Goal: Task Accomplishment & Management: Use online tool/utility

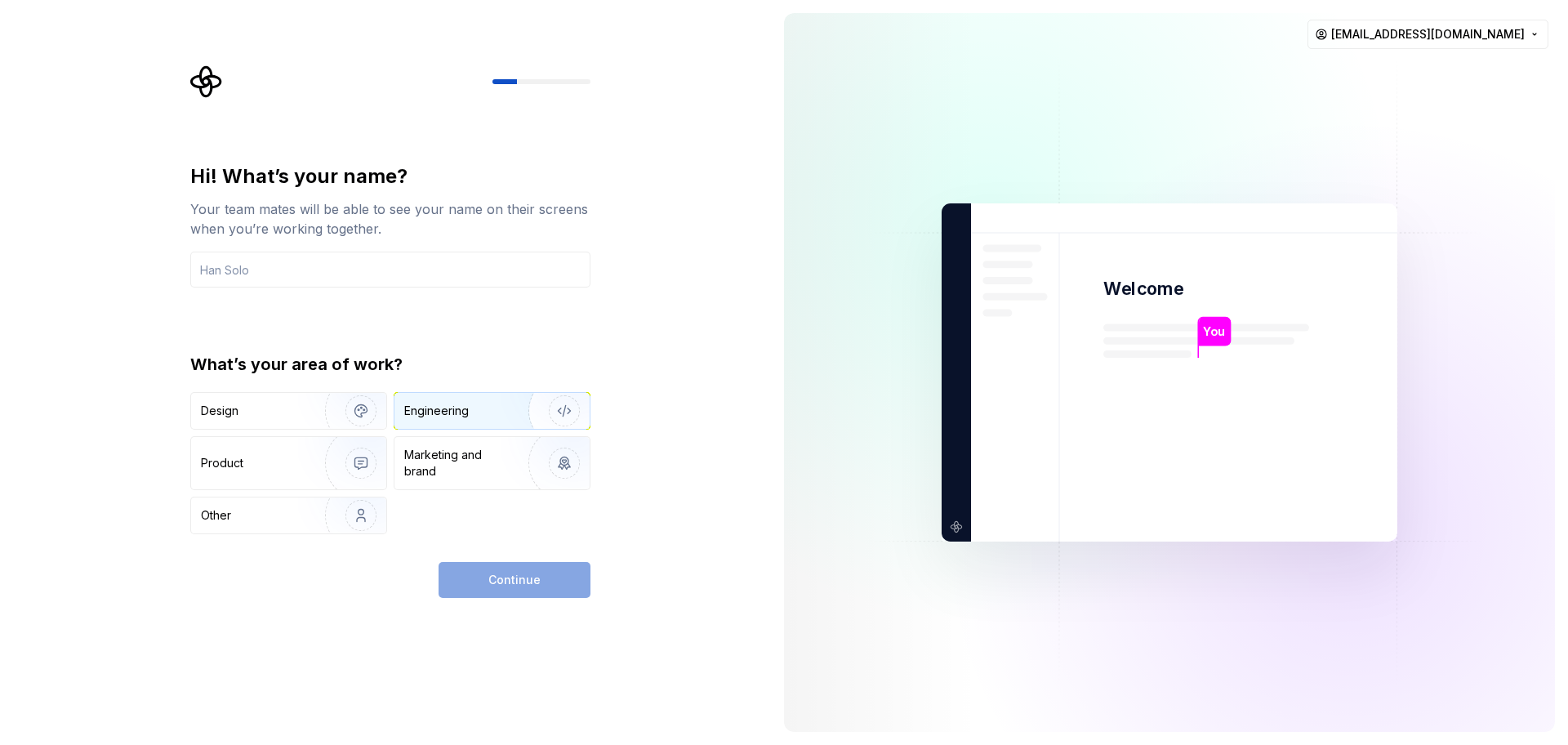
click at [463, 408] on div "Engineering" at bounding box center [437, 411] width 65 height 16
click at [331, 269] on input "text" at bounding box center [390, 269] width 400 height 36
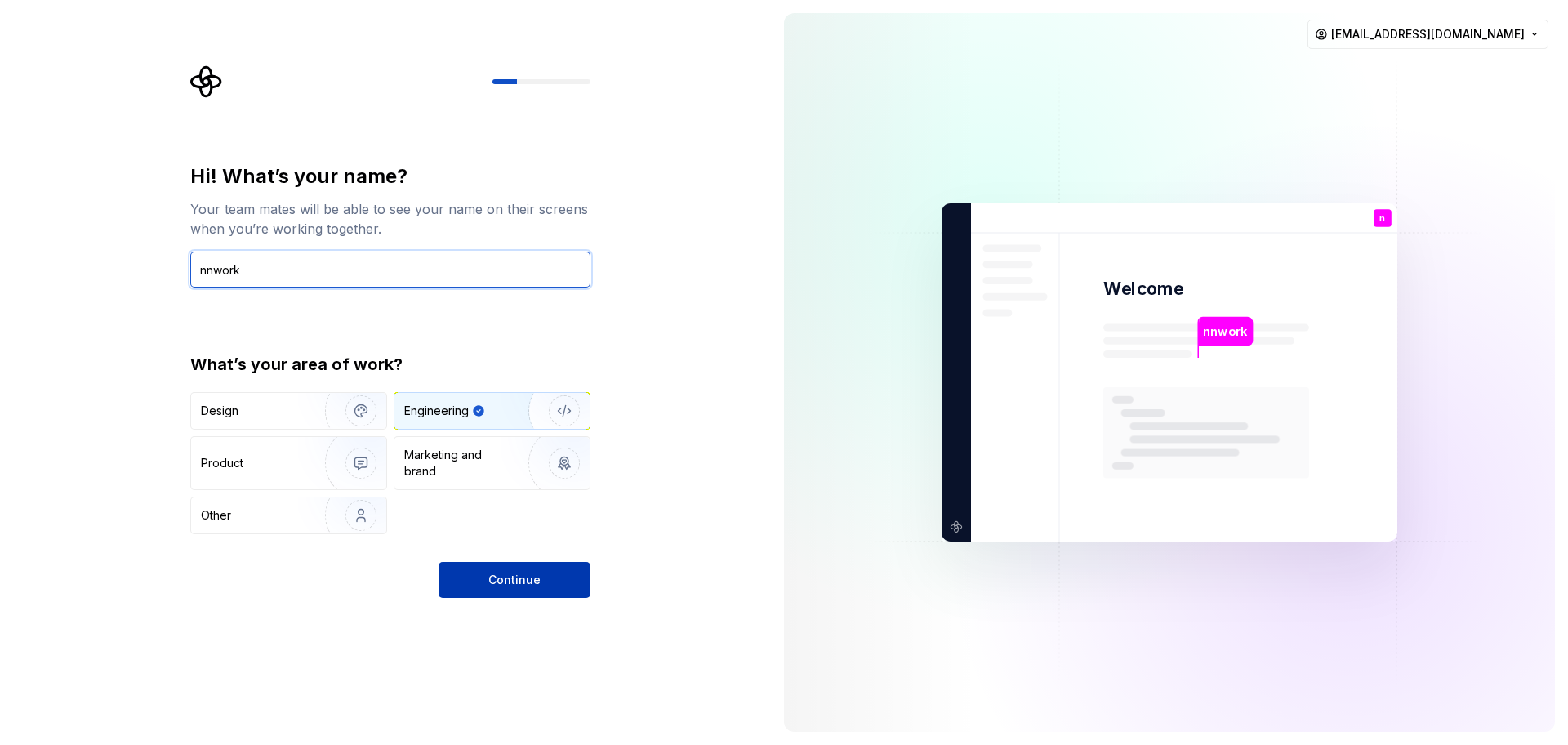
type input "nnwork"
click at [499, 574] on span "Continue" at bounding box center [514, 580] width 52 height 16
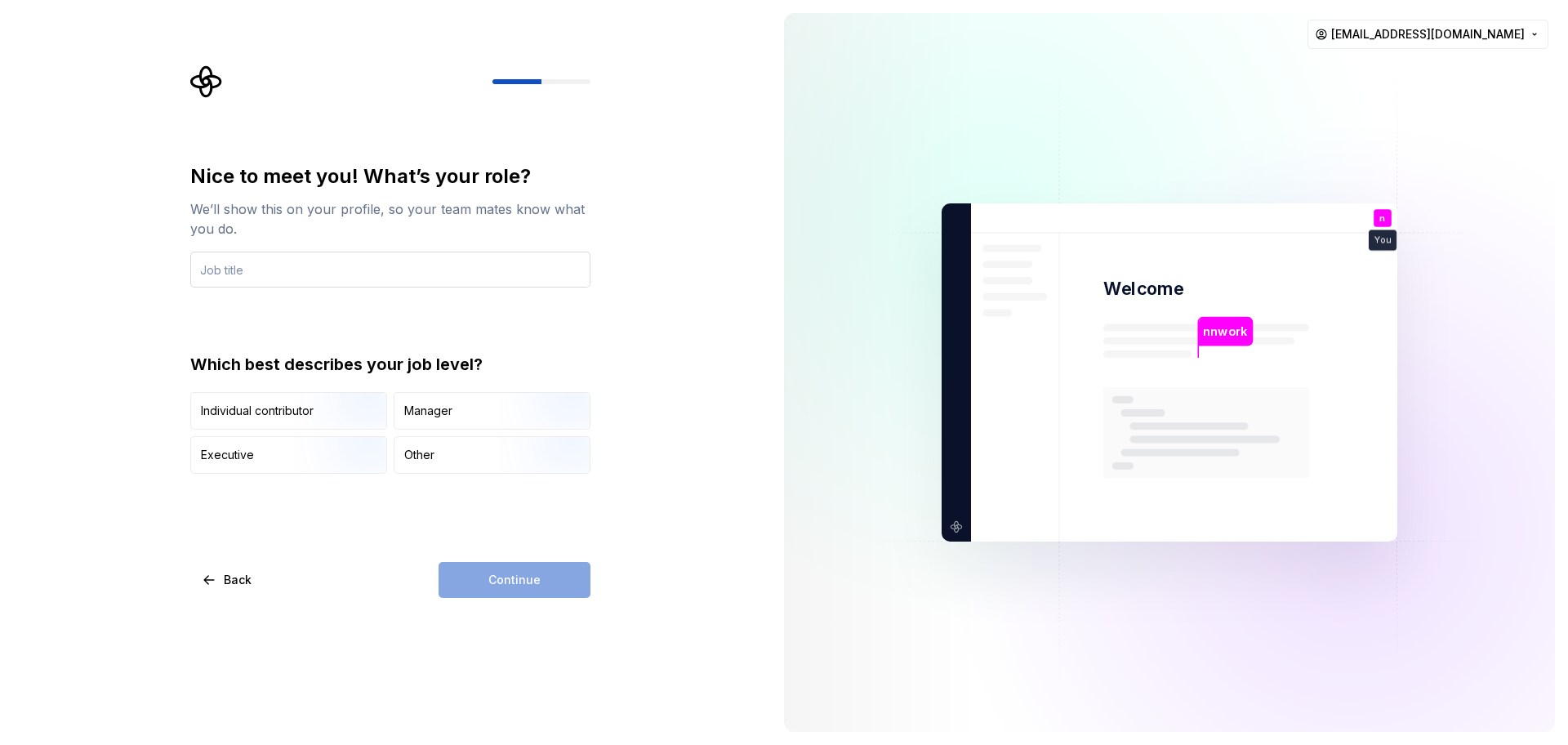
click at [354, 270] on input "text" at bounding box center [390, 269] width 400 height 36
click at [309, 417] on img "button" at bounding box center [348, 430] width 105 height 109
click at [333, 274] on input "text" at bounding box center [390, 269] width 400 height 36
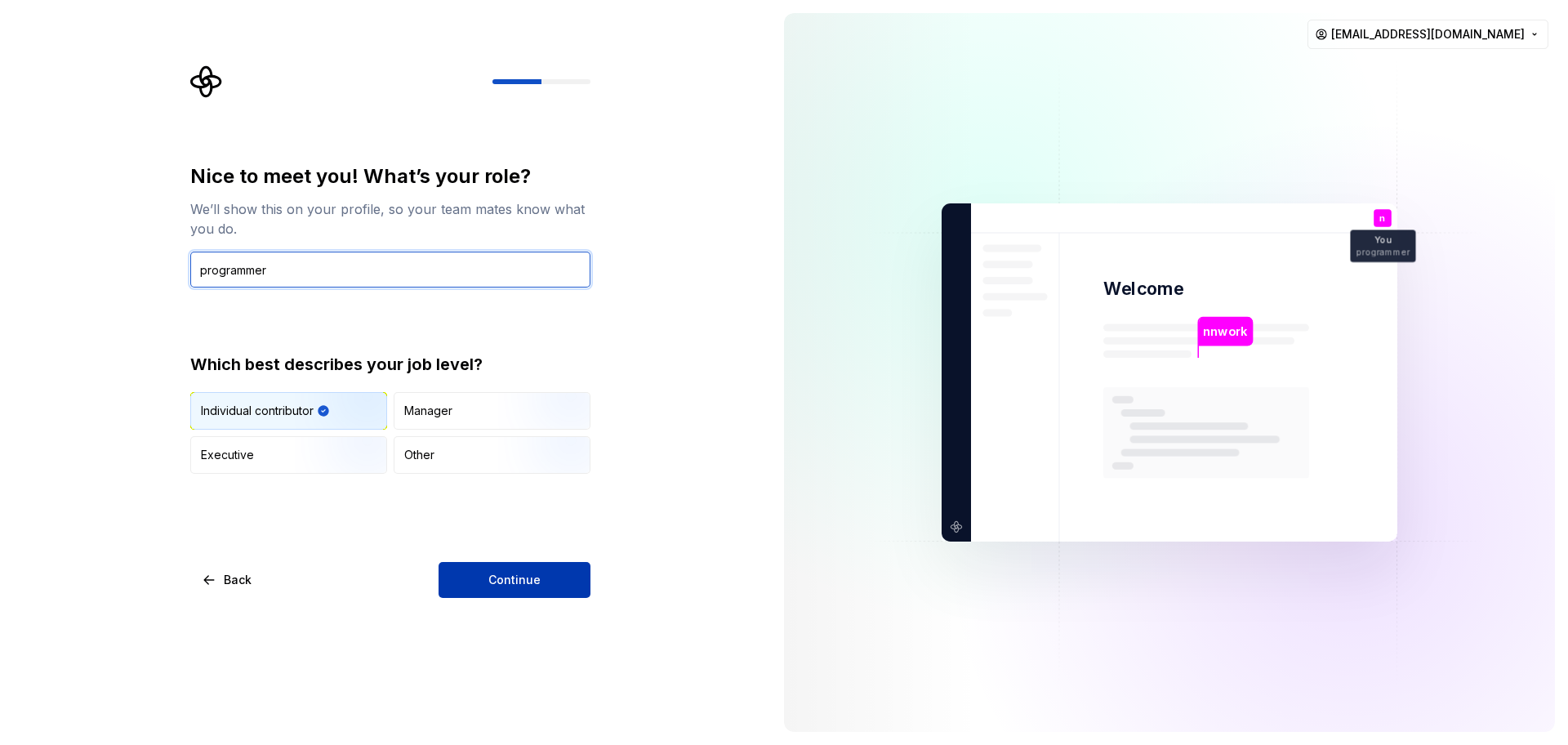
type input "programmer"
click at [543, 565] on button "Continue" at bounding box center [514, 580] width 152 height 36
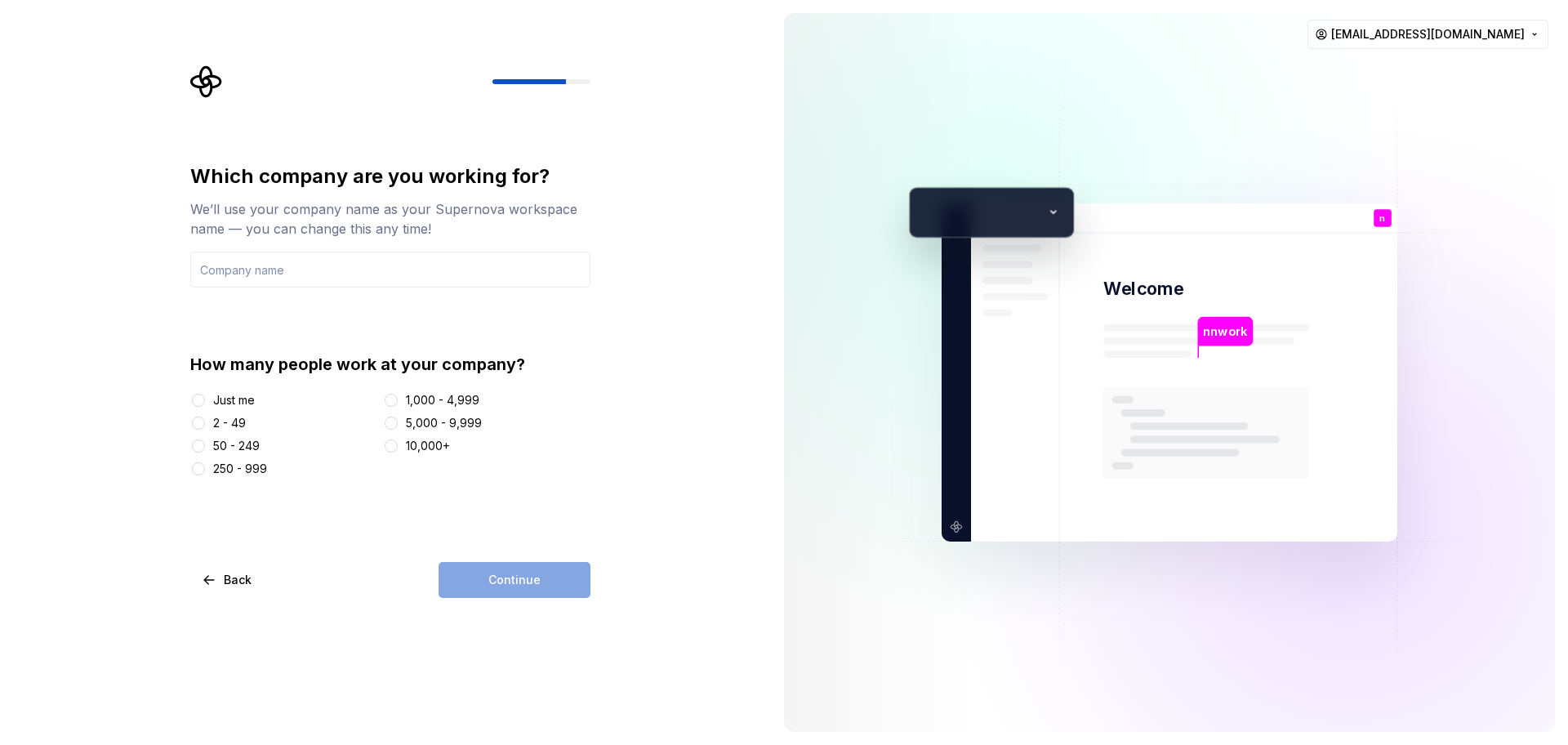
click at [240, 401] on div "Just me" at bounding box center [234, 400] width 42 height 16
click at [205, 401] on button "Just me" at bounding box center [198, 400] width 13 height 13
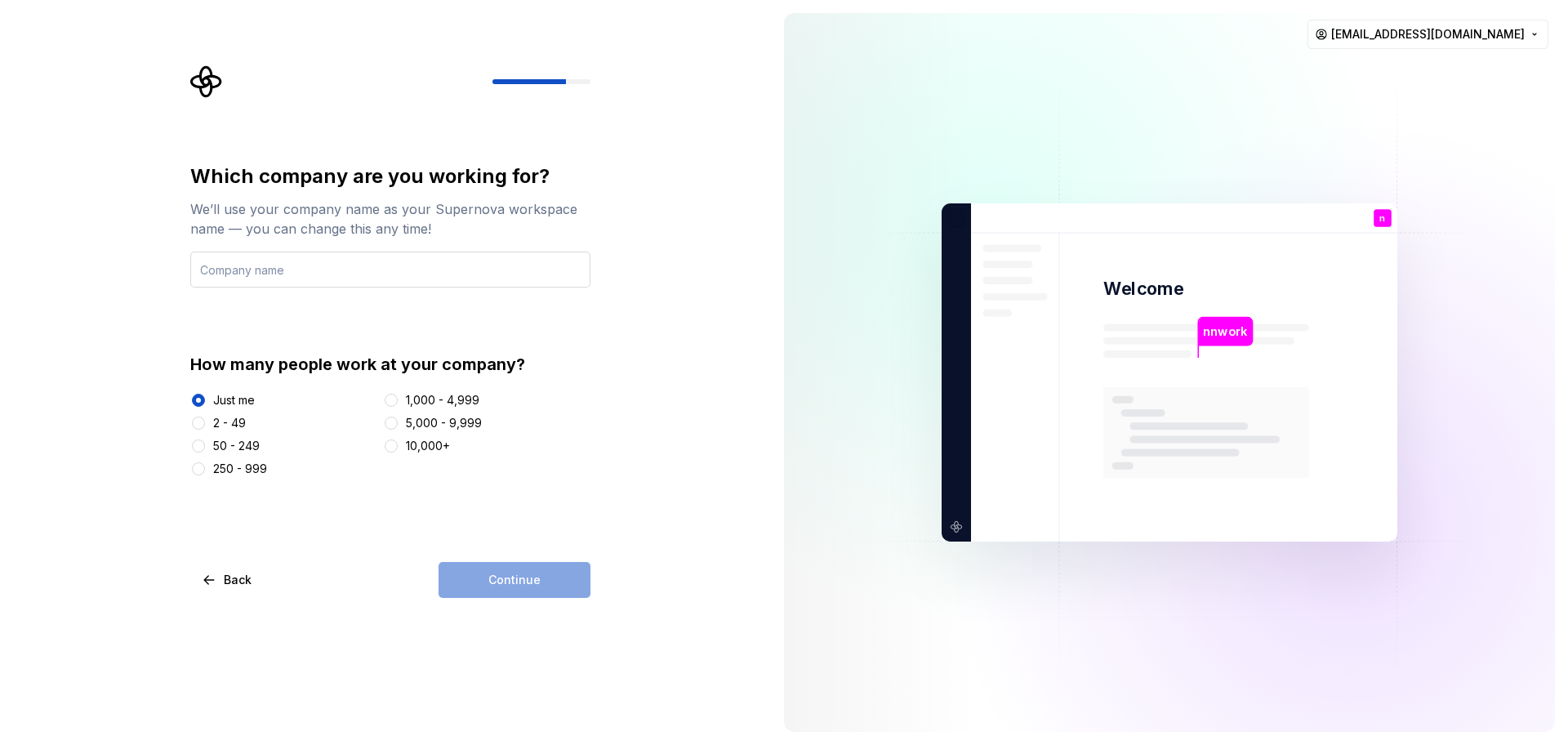
click at [318, 272] on input "text" at bounding box center [390, 269] width 400 height 36
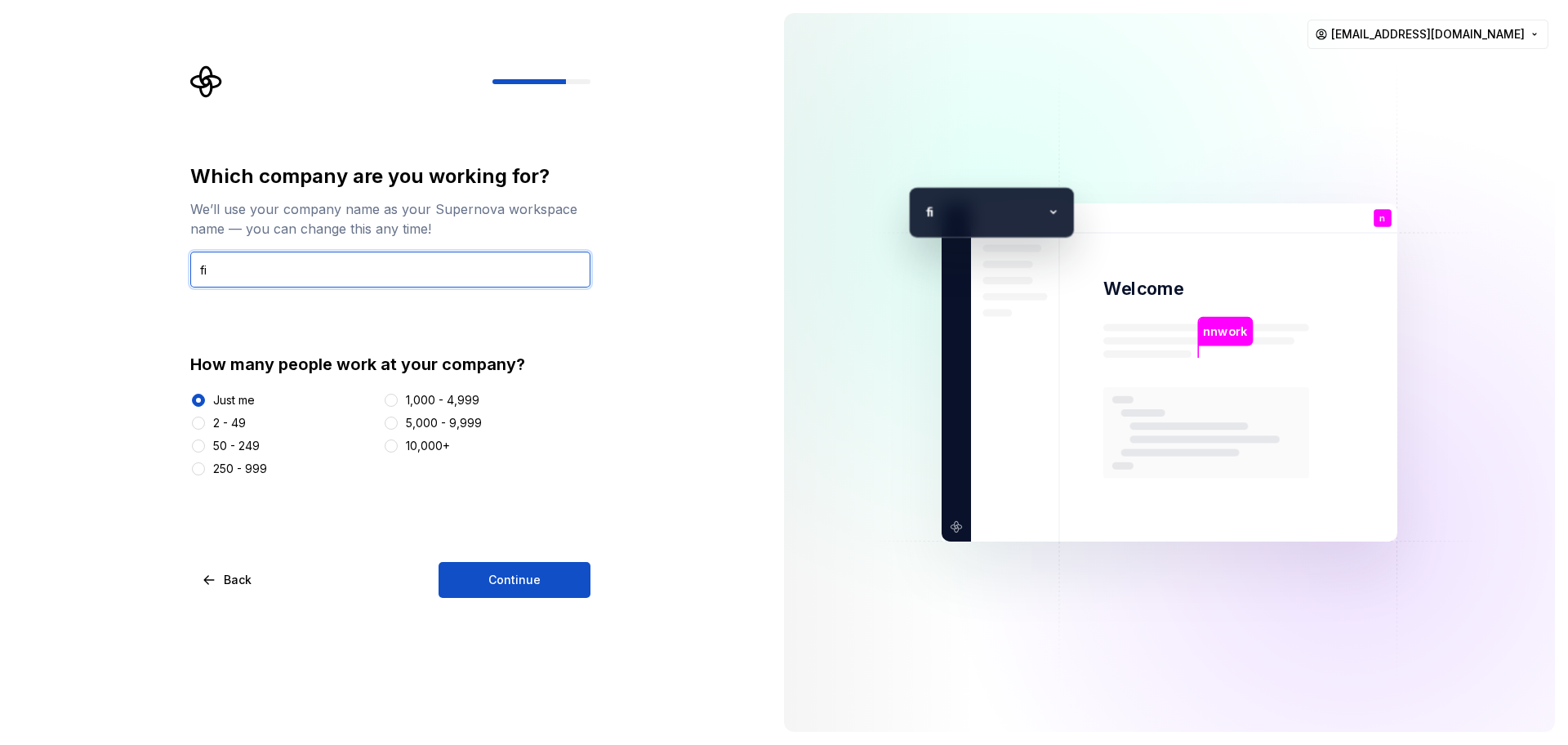
type input "f"
type input "nnwork"
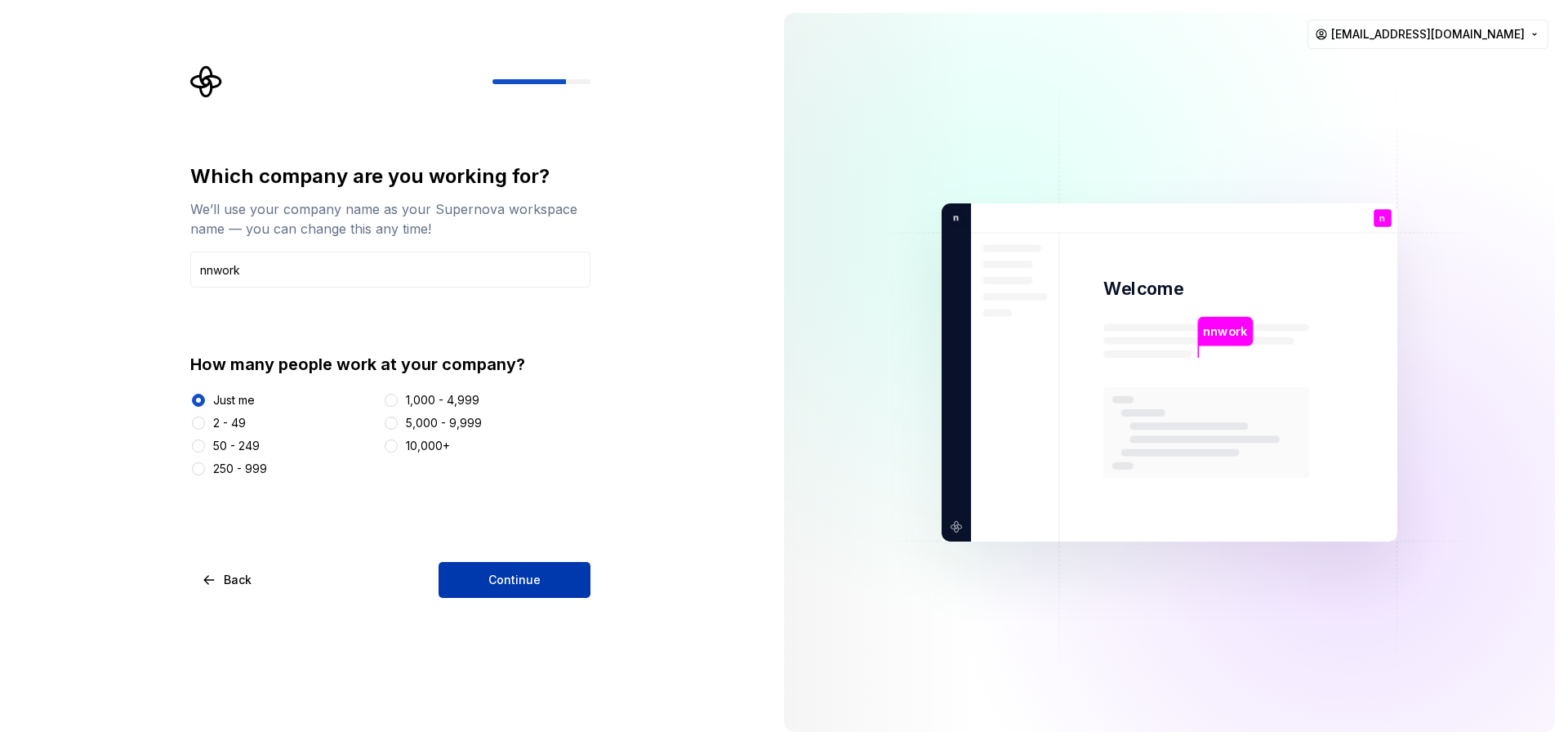
click at [498, 572] on span "Continue" at bounding box center [514, 580] width 52 height 16
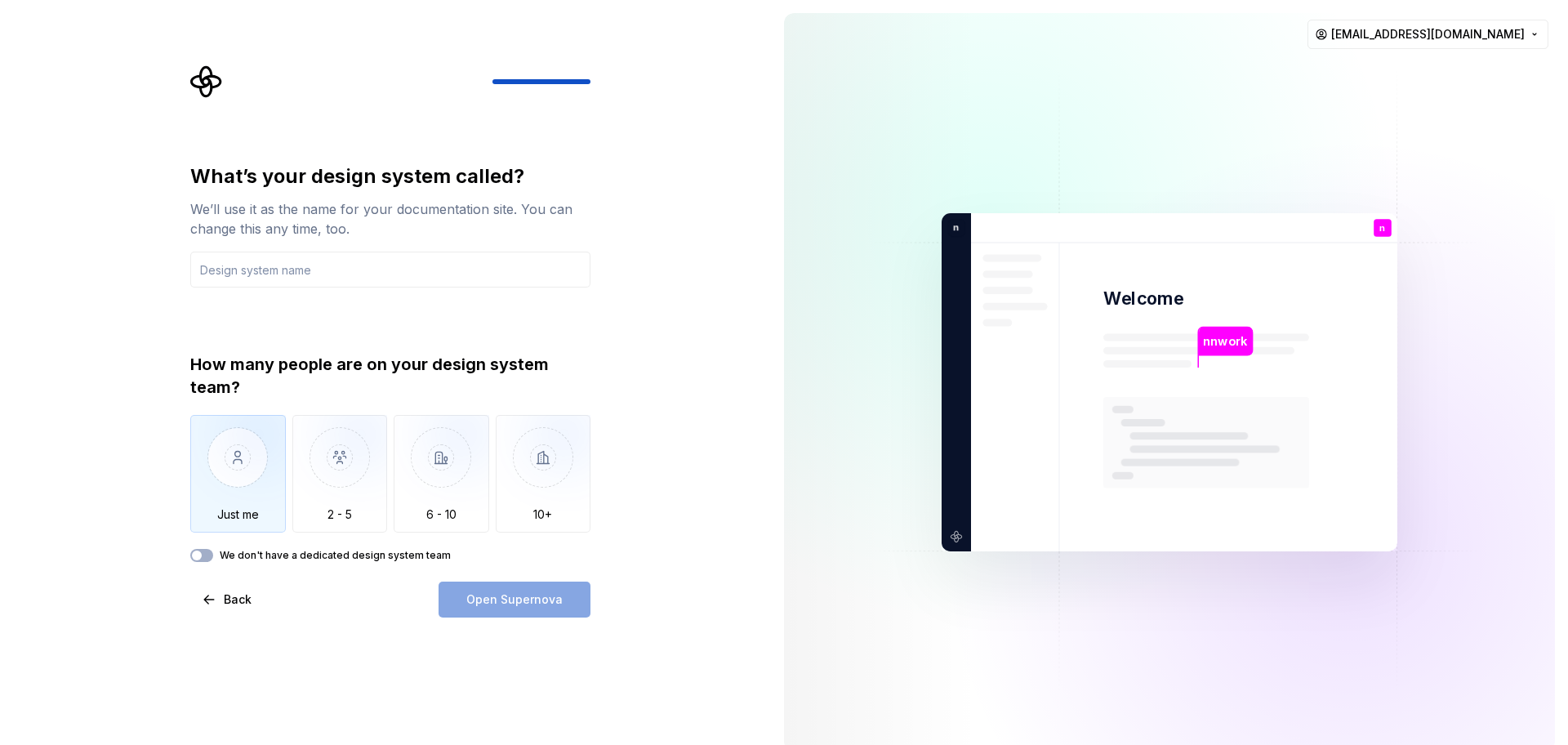
click at [245, 463] on img "button" at bounding box center [237, 469] width 95 height 109
click at [352, 272] on input "text" at bounding box center [390, 269] width 400 height 36
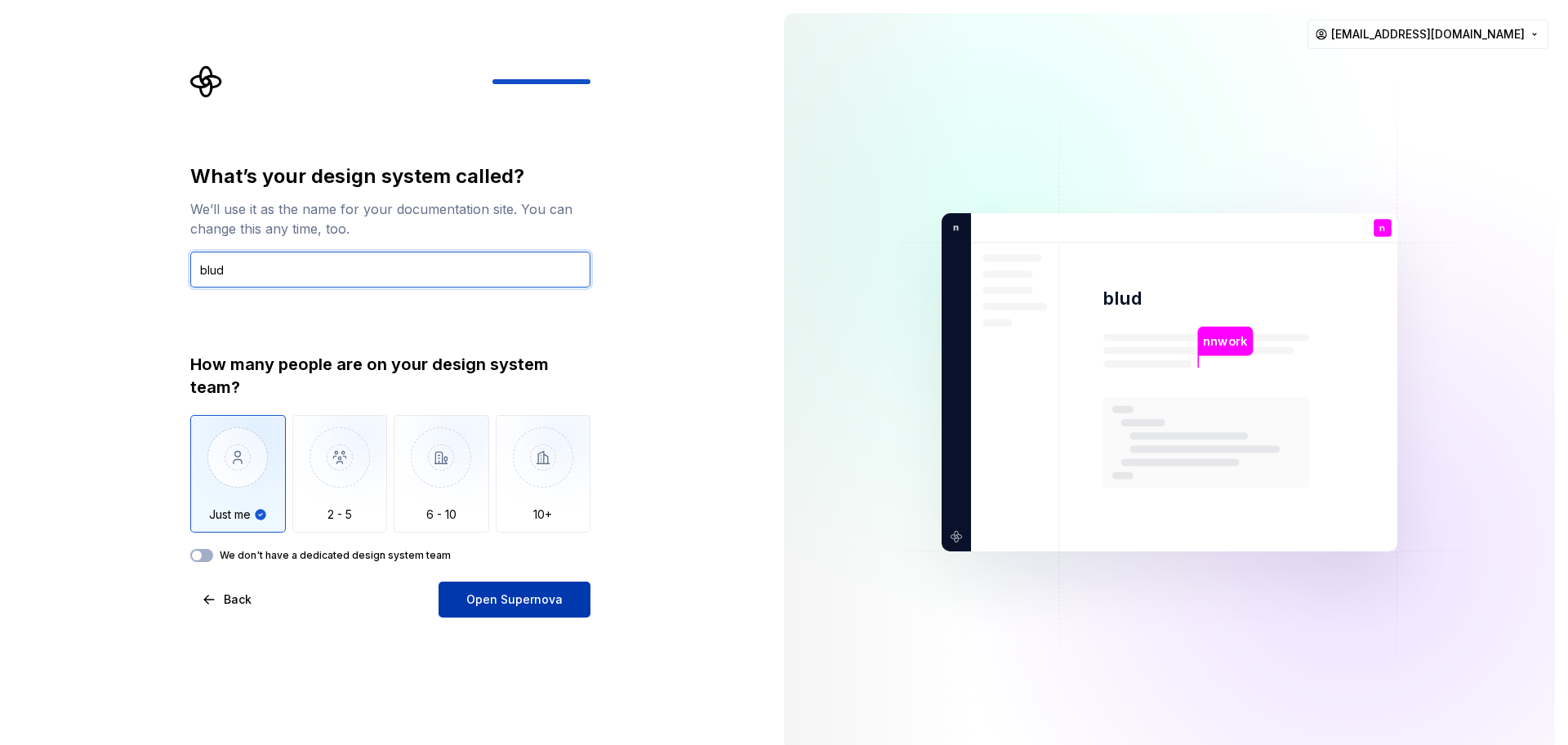
type input "blud"
click at [536, 592] on span "Open Supernova" at bounding box center [514, 599] width 96 height 16
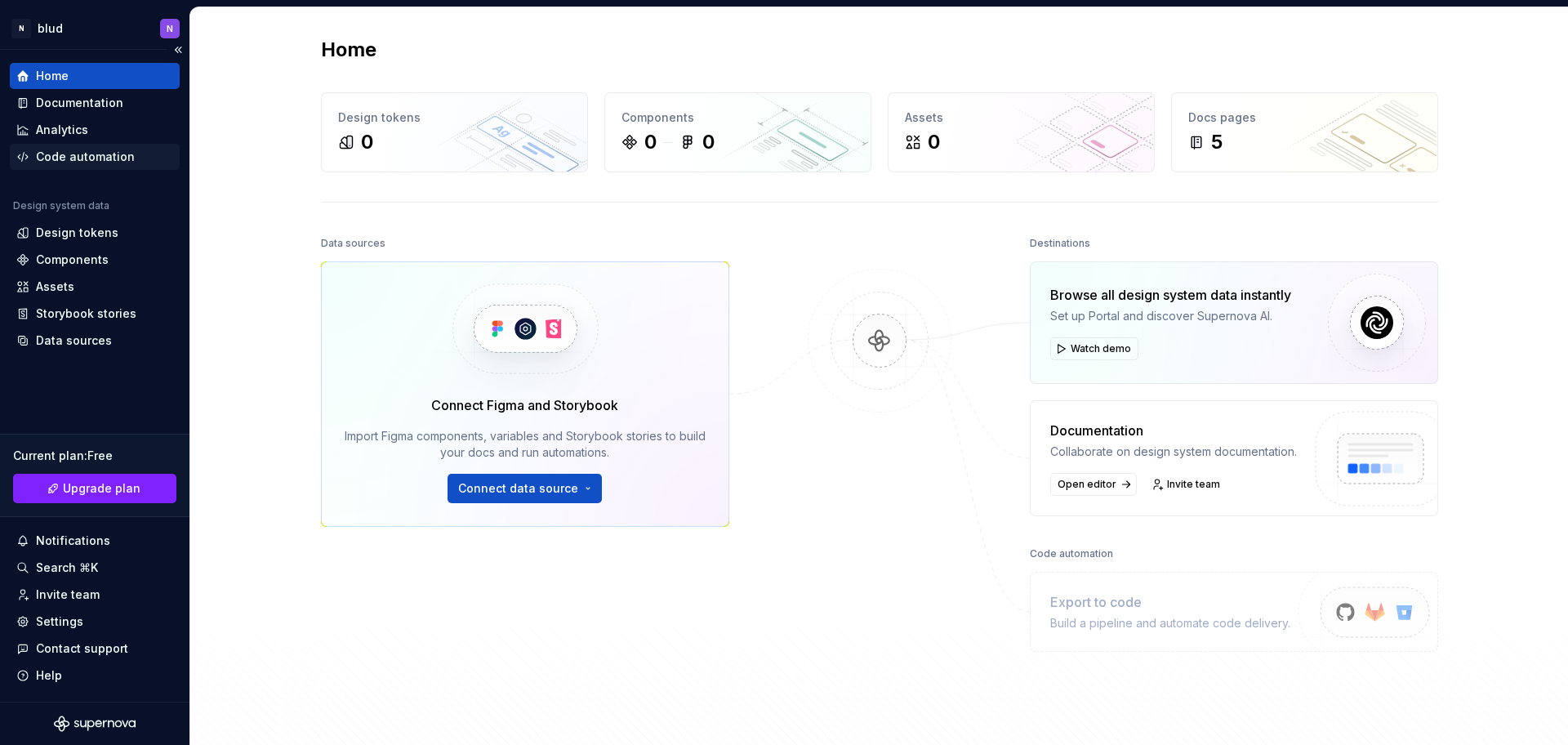
click at [97, 158] on div "Code automation" at bounding box center [84, 156] width 99 height 16
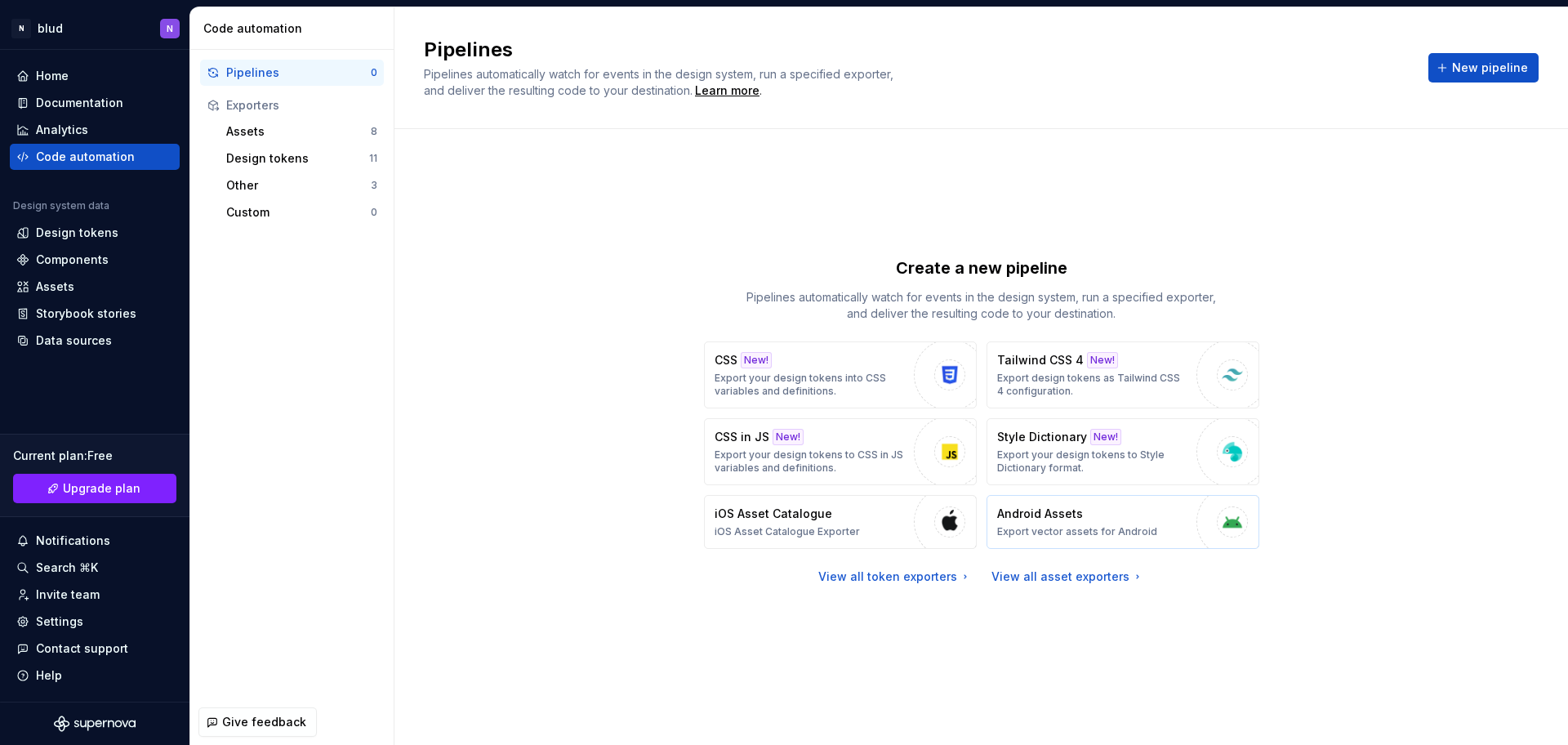
click at [1119, 525] on p "Export vector assets for Android" at bounding box center [1077, 531] width 160 height 13
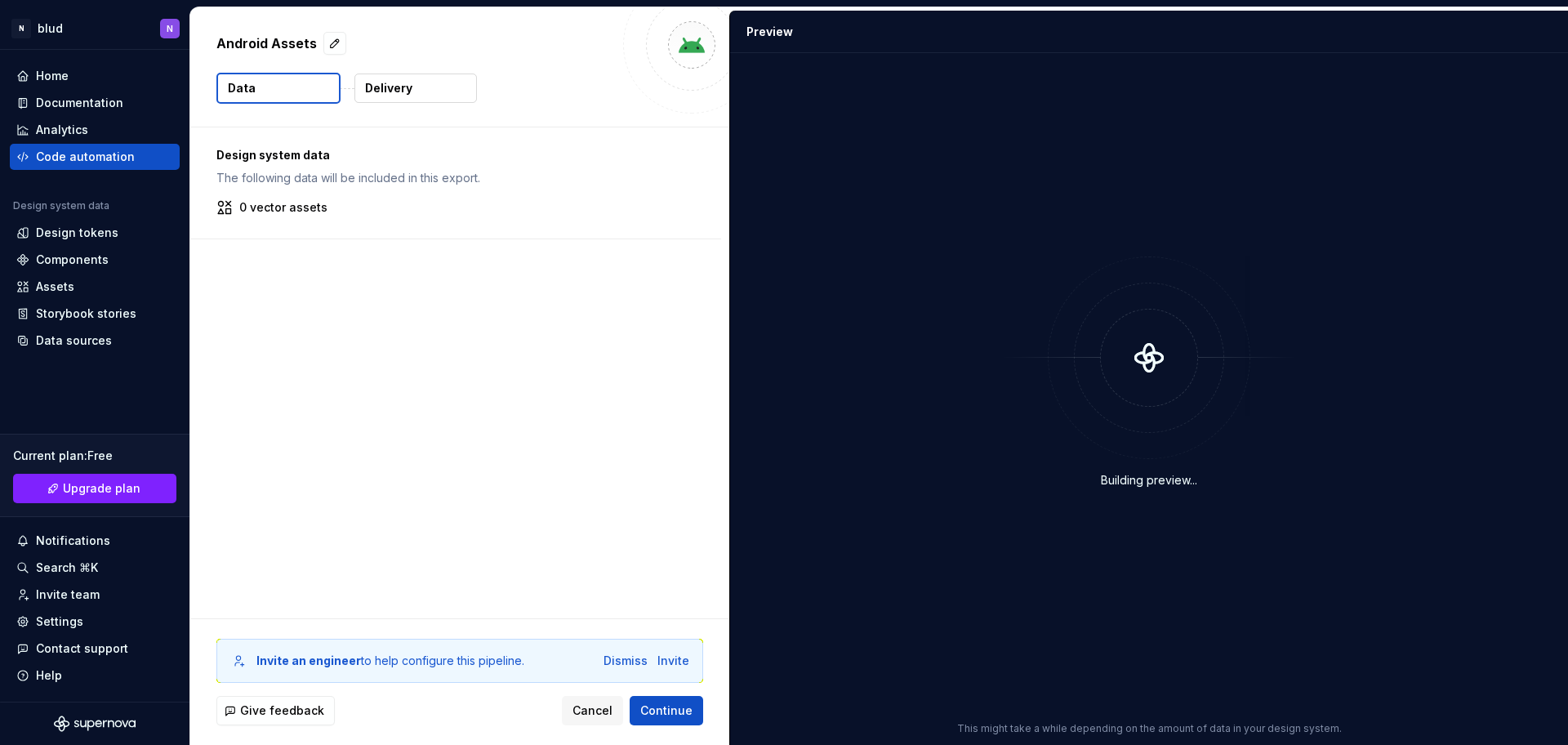
click at [308, 85] on button "Data" at bounding box center [278, 88] width 125 height 31
click at [419, 87] on button "Delivery" at bounding box center [416, 88] width 123 height 29
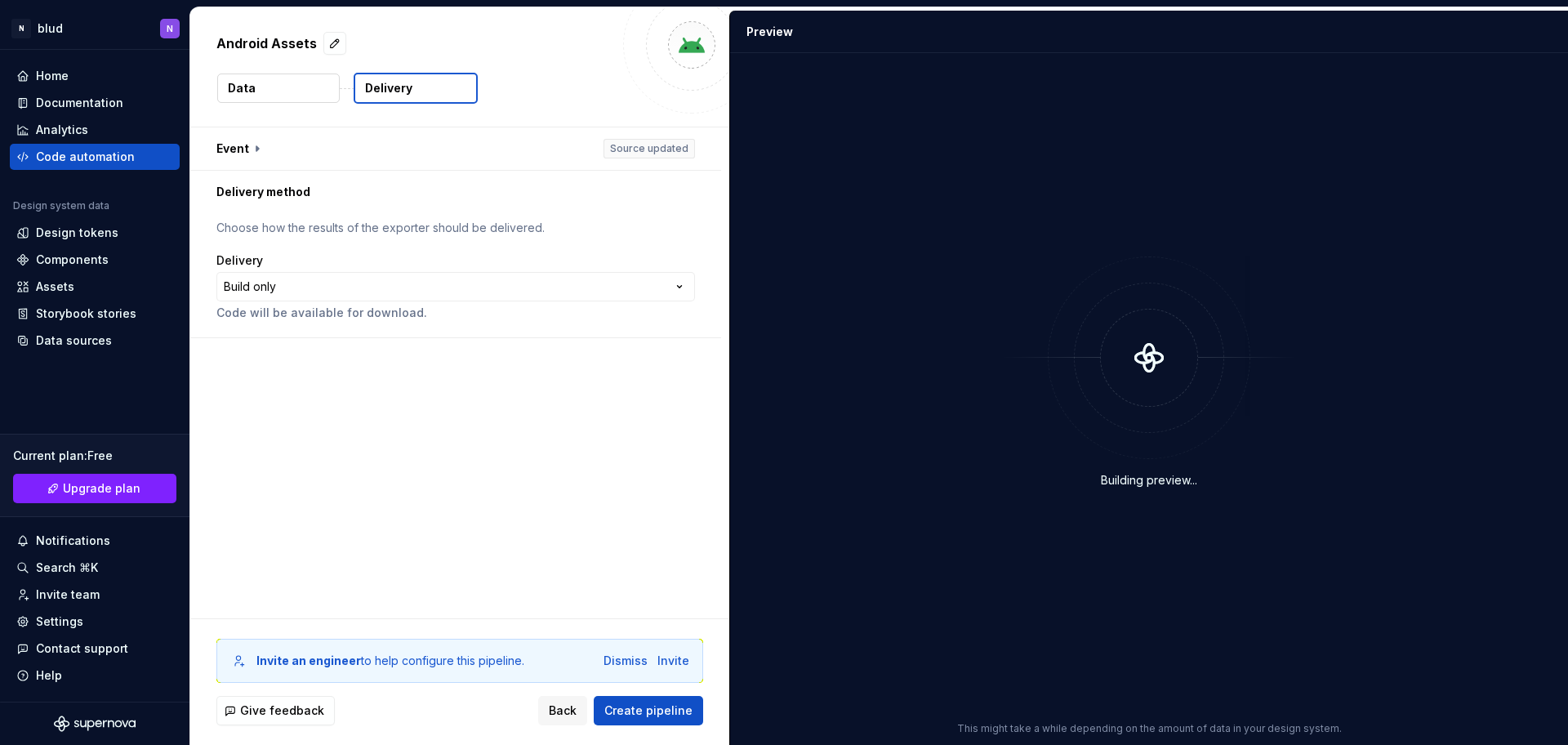
click at [278, 85] on button "Data" at bounding box center [278, 88] width 123 height 29
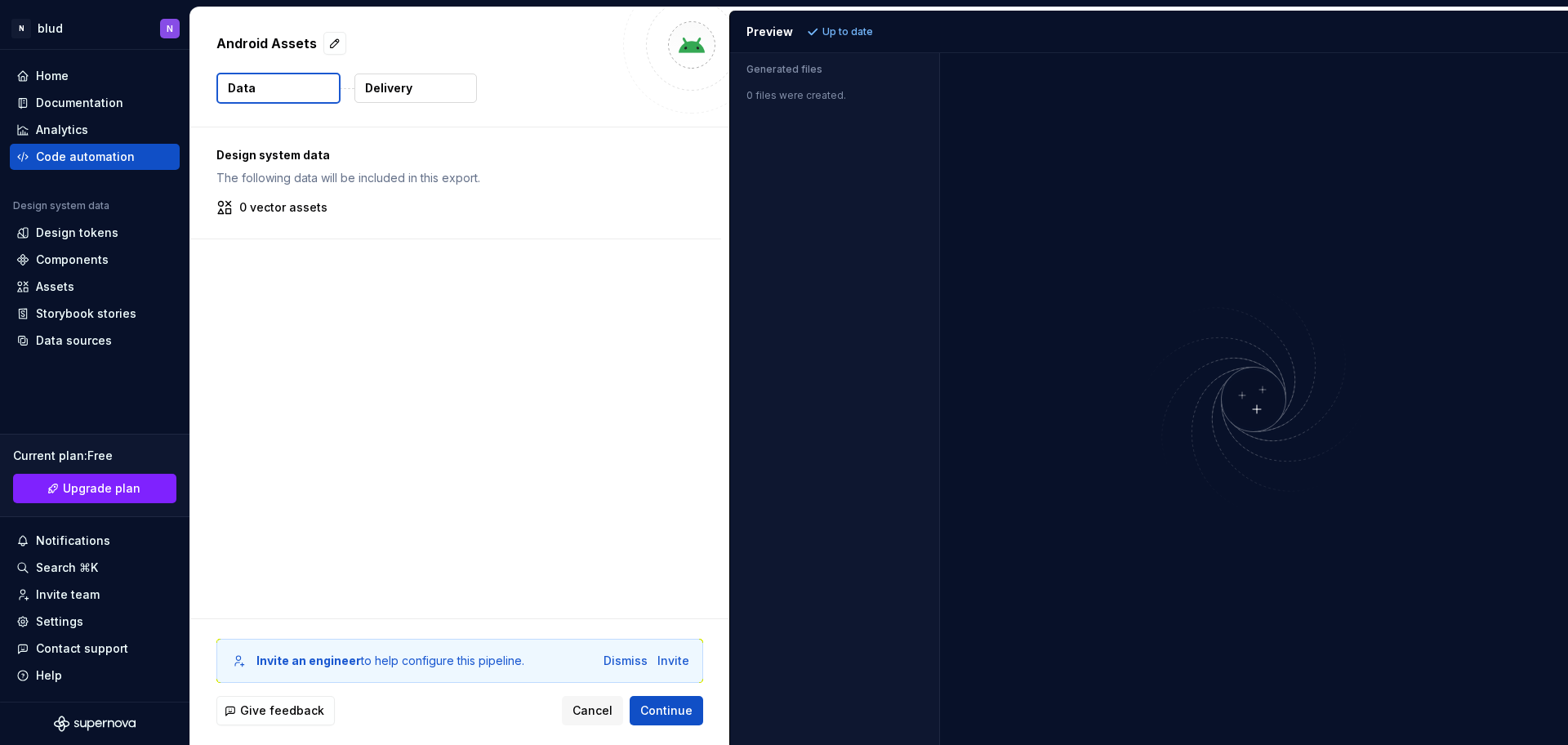
click at [462, 407] on div "Design system data The following data will be included in this export. 0 vector…" at bounding box center [460, 372] width 539 height 491
click at [1295, 417] on img at bounding box center [1253, 399] width 392 height 232
click at [814, 81] on div "0 files were created." at bounding box center [834, 91] width 209 height 23
click at [669, 708] on span "Continue" at bounding box center [666, 710] width 52 height 16
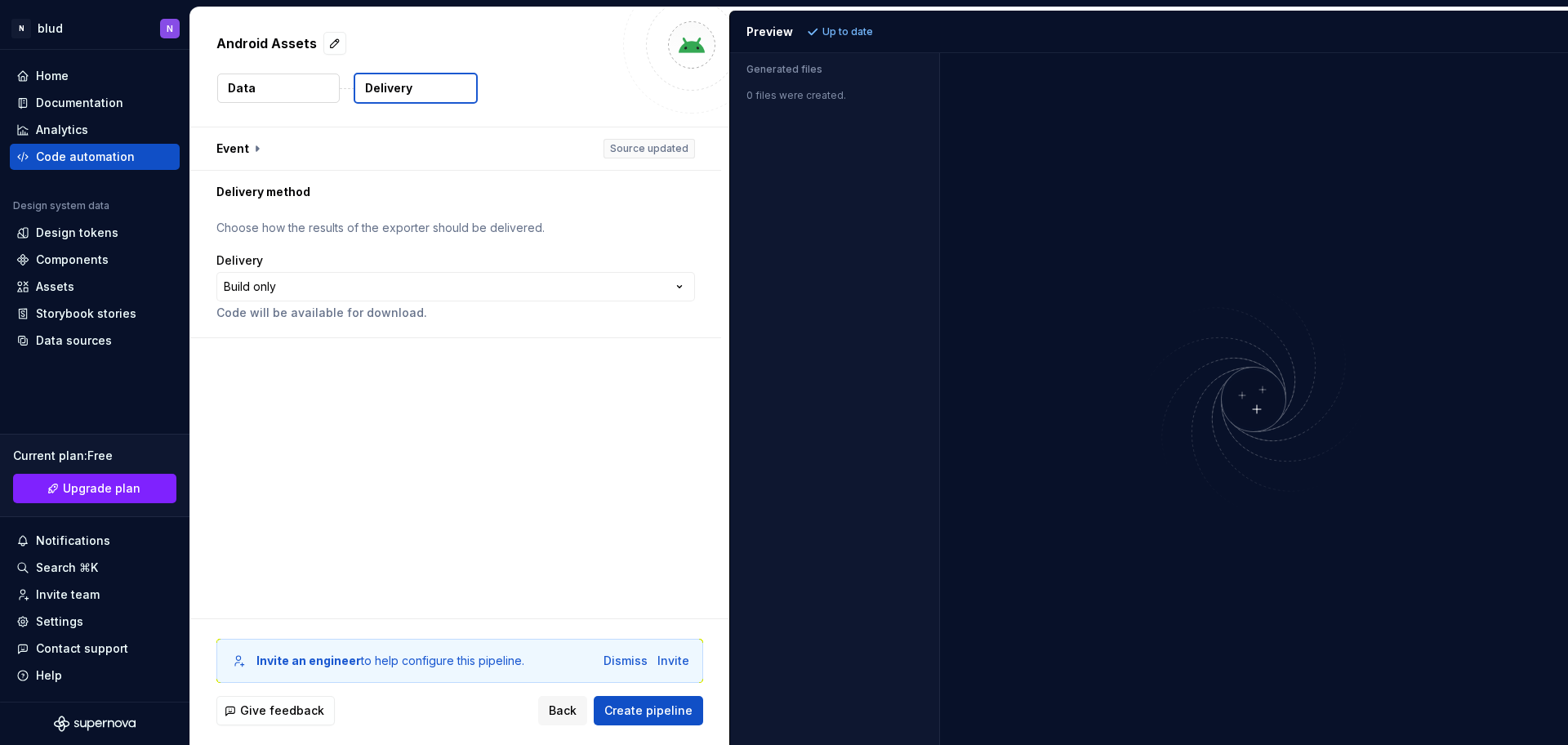
click at [583, 463] on div "**********" at bounding box center [460, 372] width 539 height 491
click at [407, 315] on p "Code will be available for download." at bounding box center [455, 313] width 478 height 16
click at [362, 305] on p "Code will be available for download." at bounding box center [455, 313] width 478 height 16
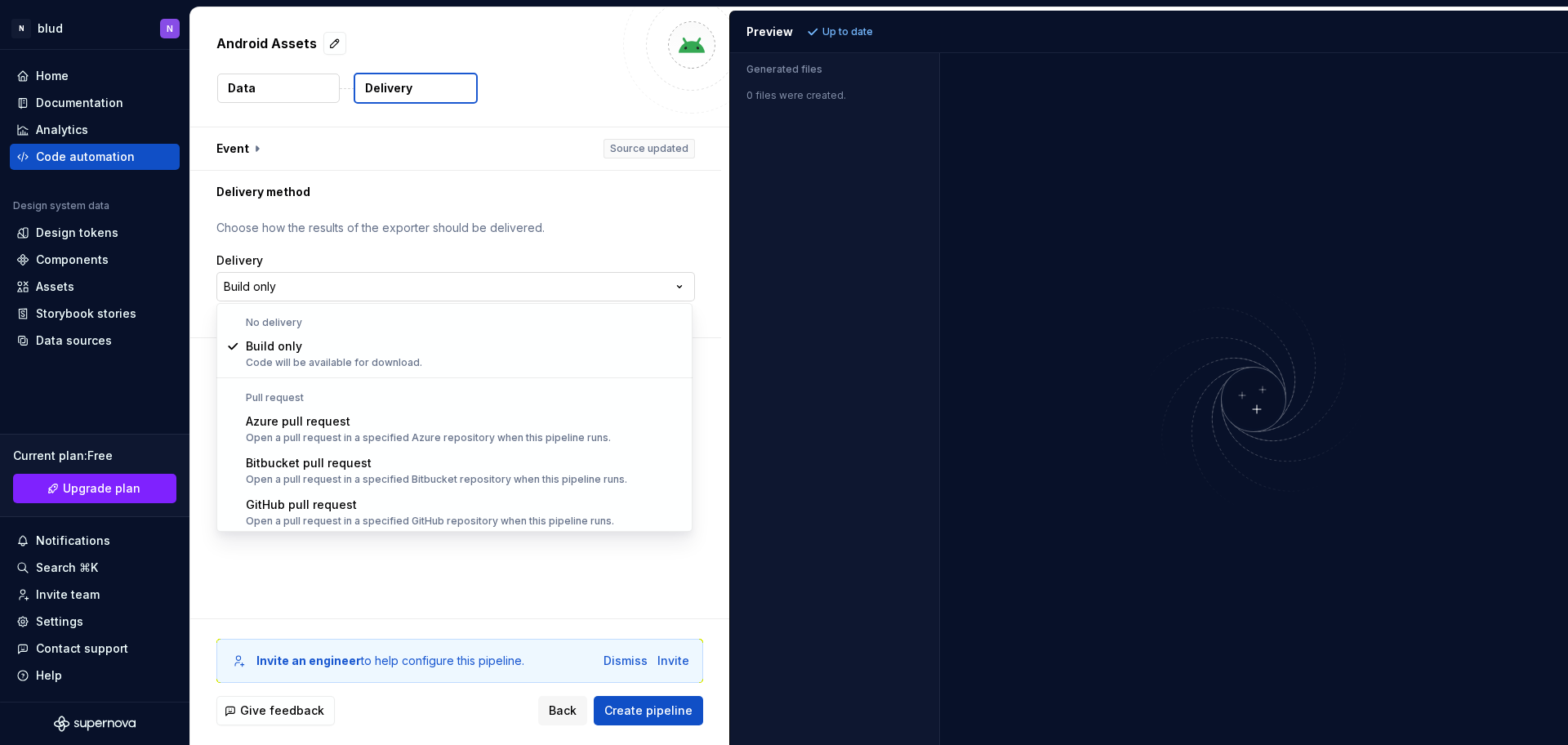
click at [399, 288] on html "**********" at bounding box center [784, 372] width 1568 height 745
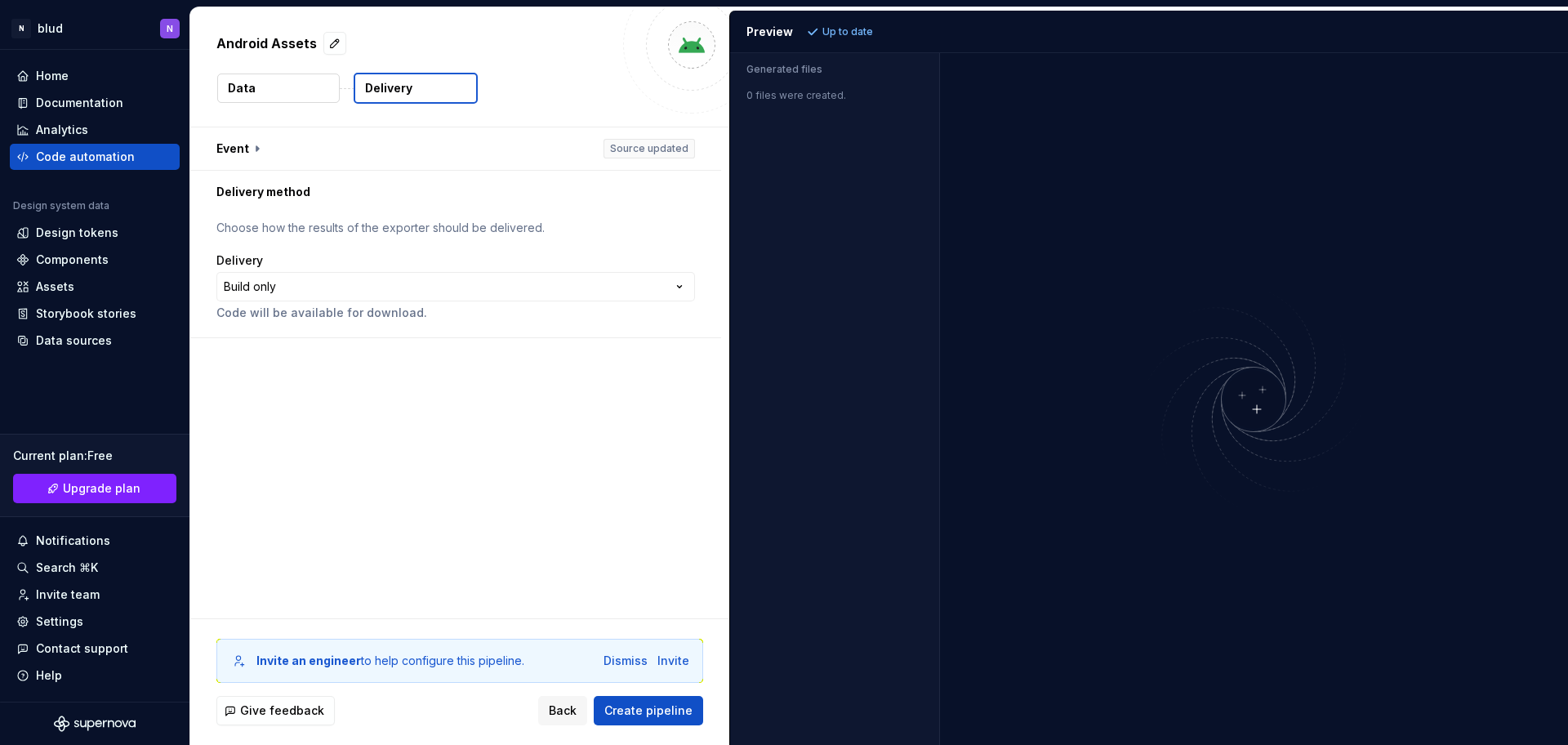
click at [483, 435] on div "**********" at bounding box center [460, 372] width 539 height 491
click at [492, 454] on div "**********" at bounding box center [460, 372] width 539 height 491
click at [33, 75] on div "Home" at bounding box center [94, 76] width 157 height 16
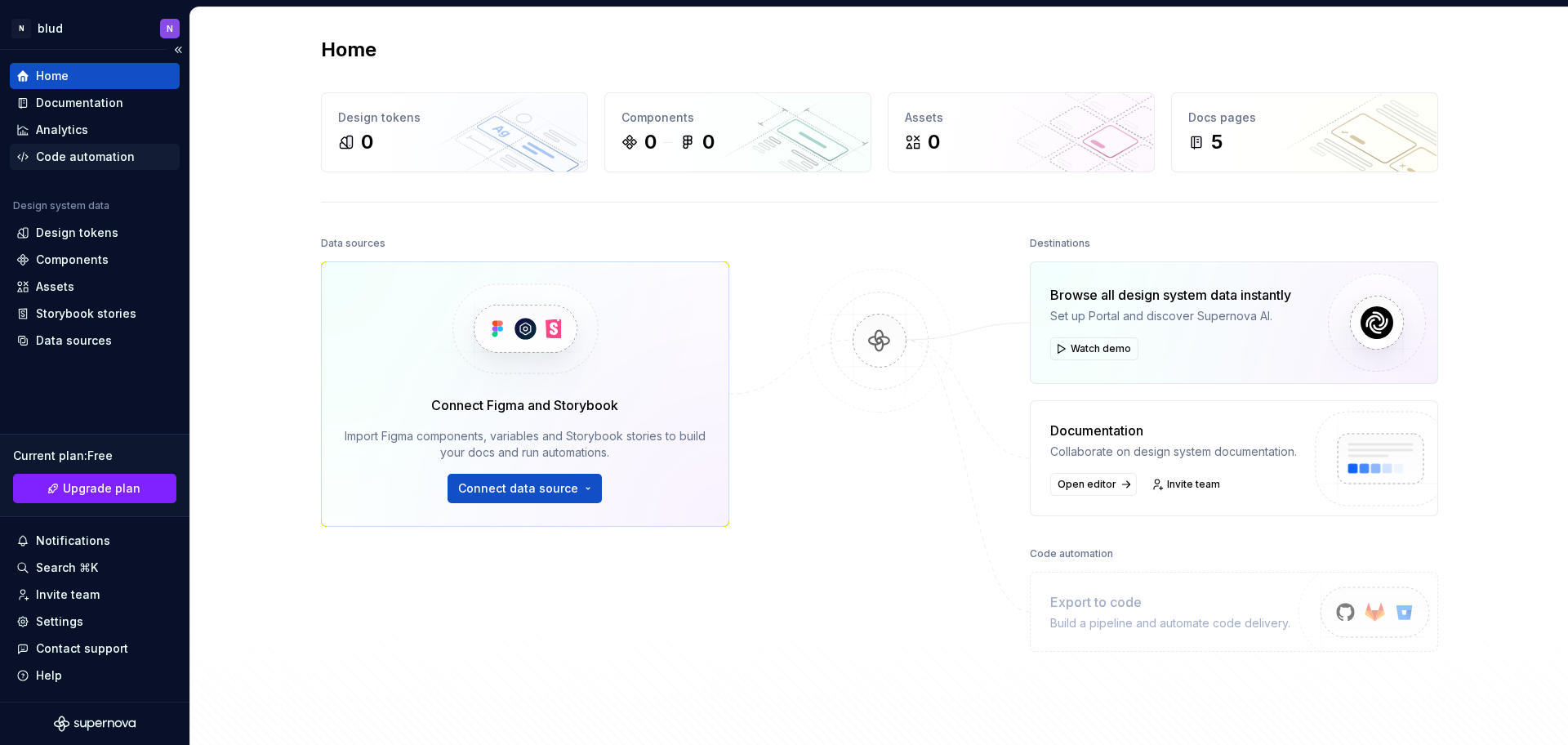
click at [69, 155] on div "Code automation" at bounding box center [84, 156] width 99 height 16
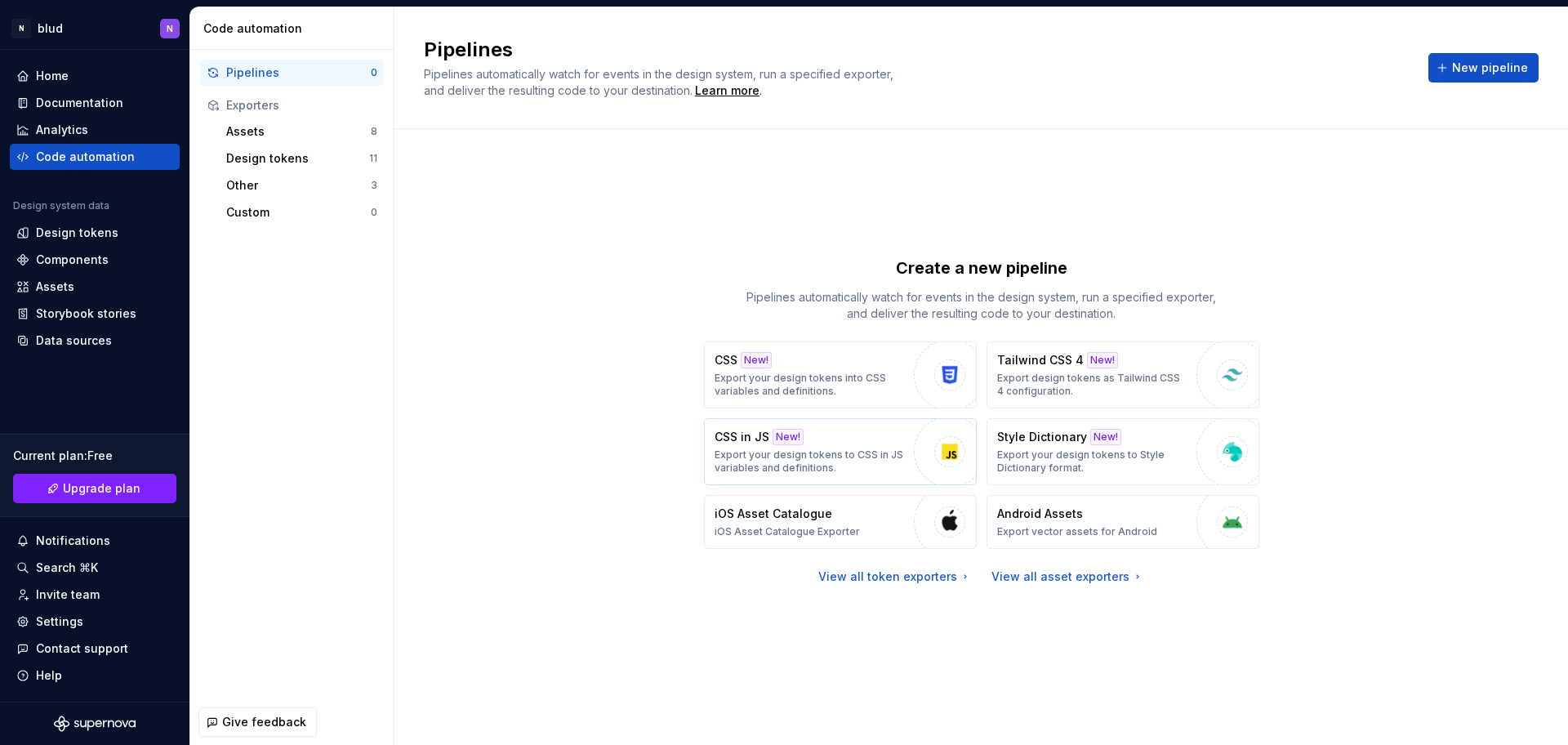
click at [850, 437] on div "CSS in JS New! Export your design tokens to CSS in JS variables and definitions." at bounding box center [810, 451] width 191 height 45
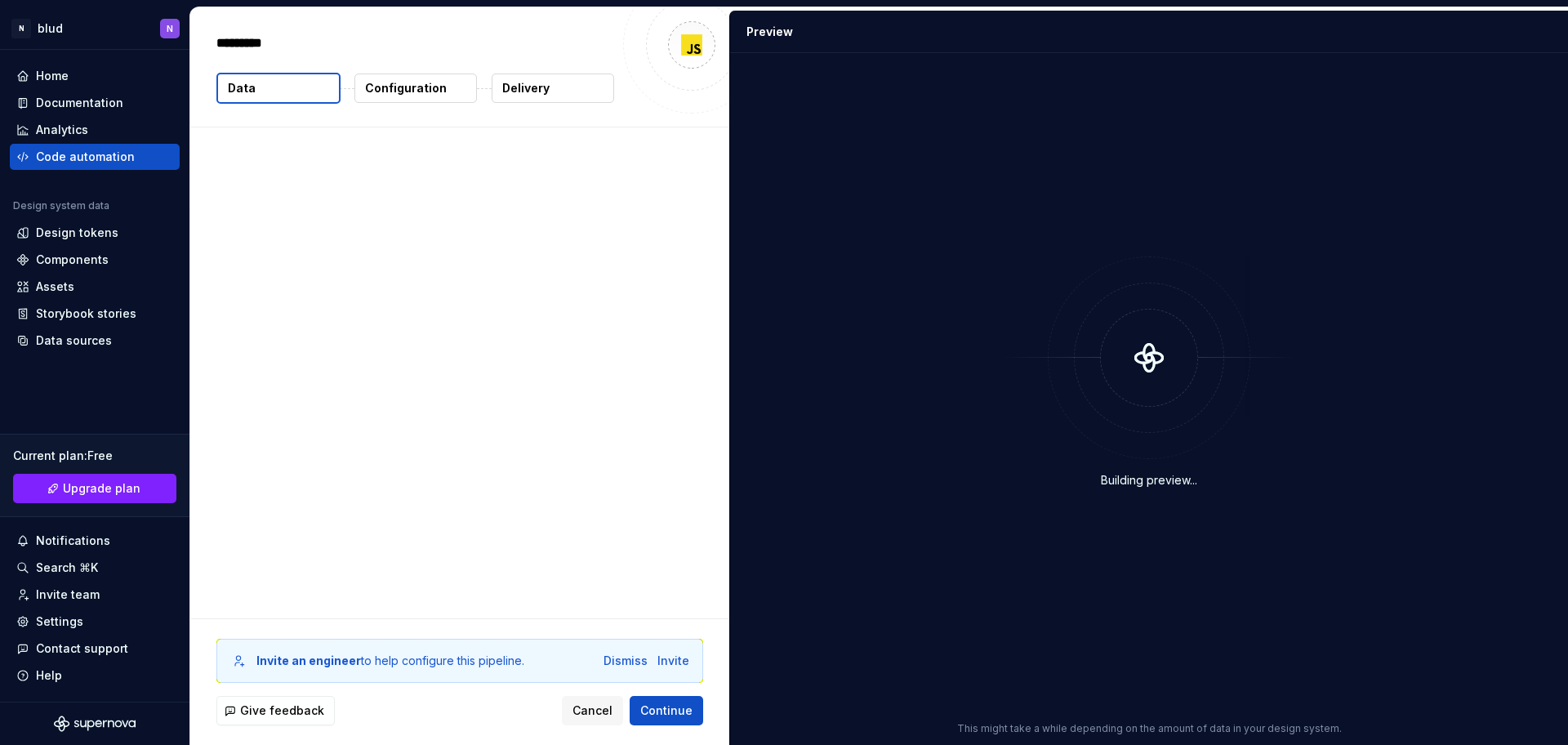
type textarea "*"
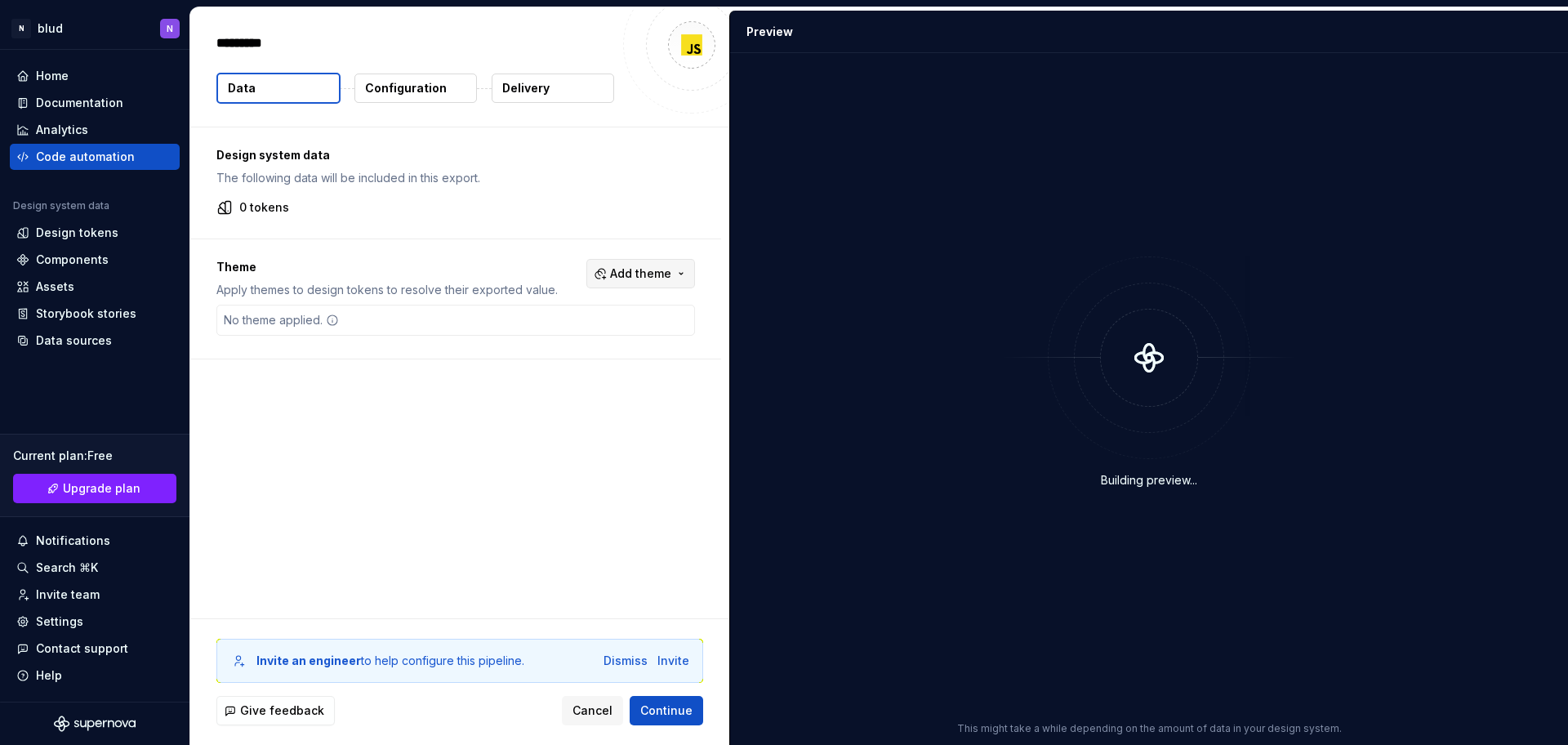
click at [660, 279] on span "Add theme" at bounding box center [640, 273] width 61 height 16
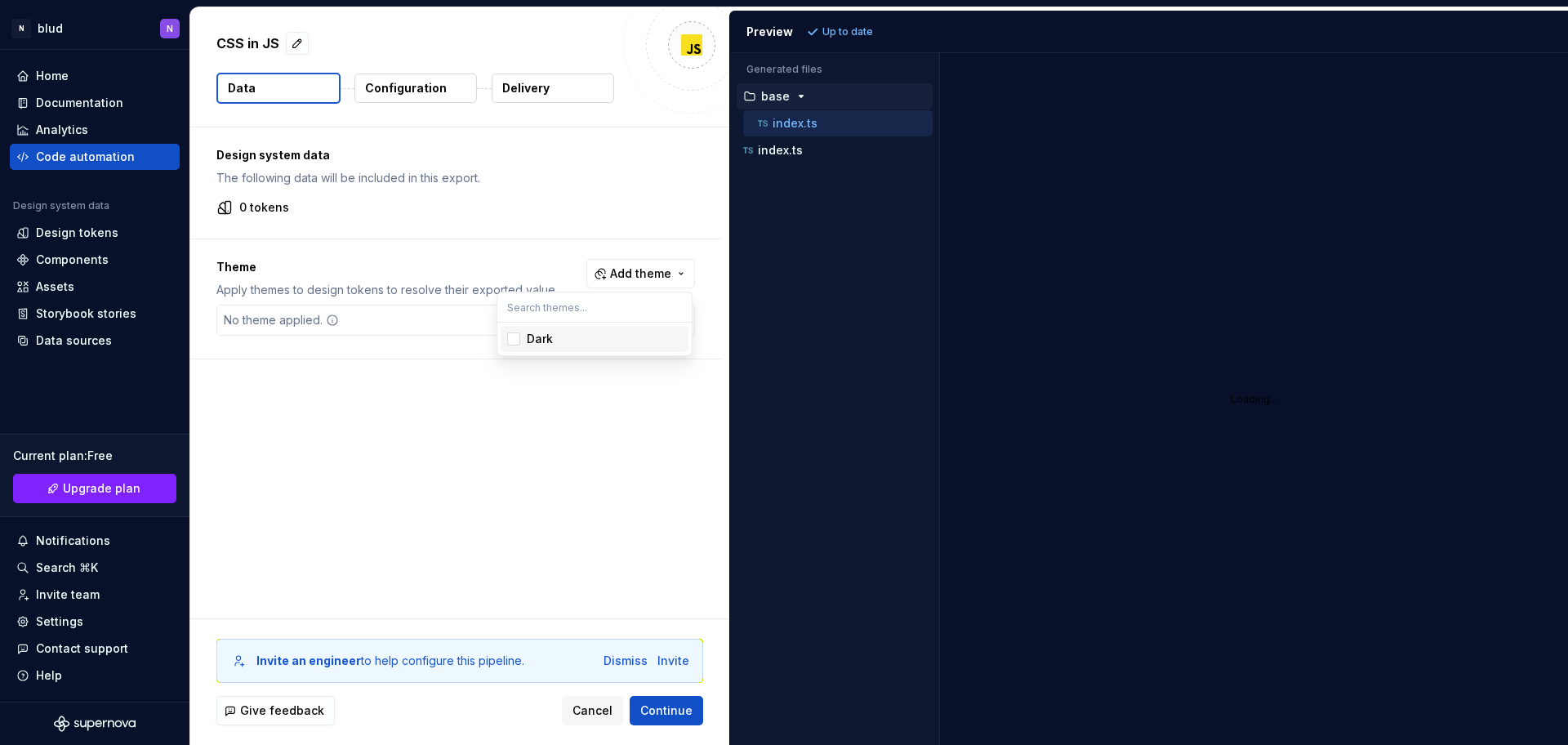
click at [516, 525] on html "N blud N Home Documentation Analytics Code automation Design system data Design…" at bounding box center [784, 372] width 1568 height 745
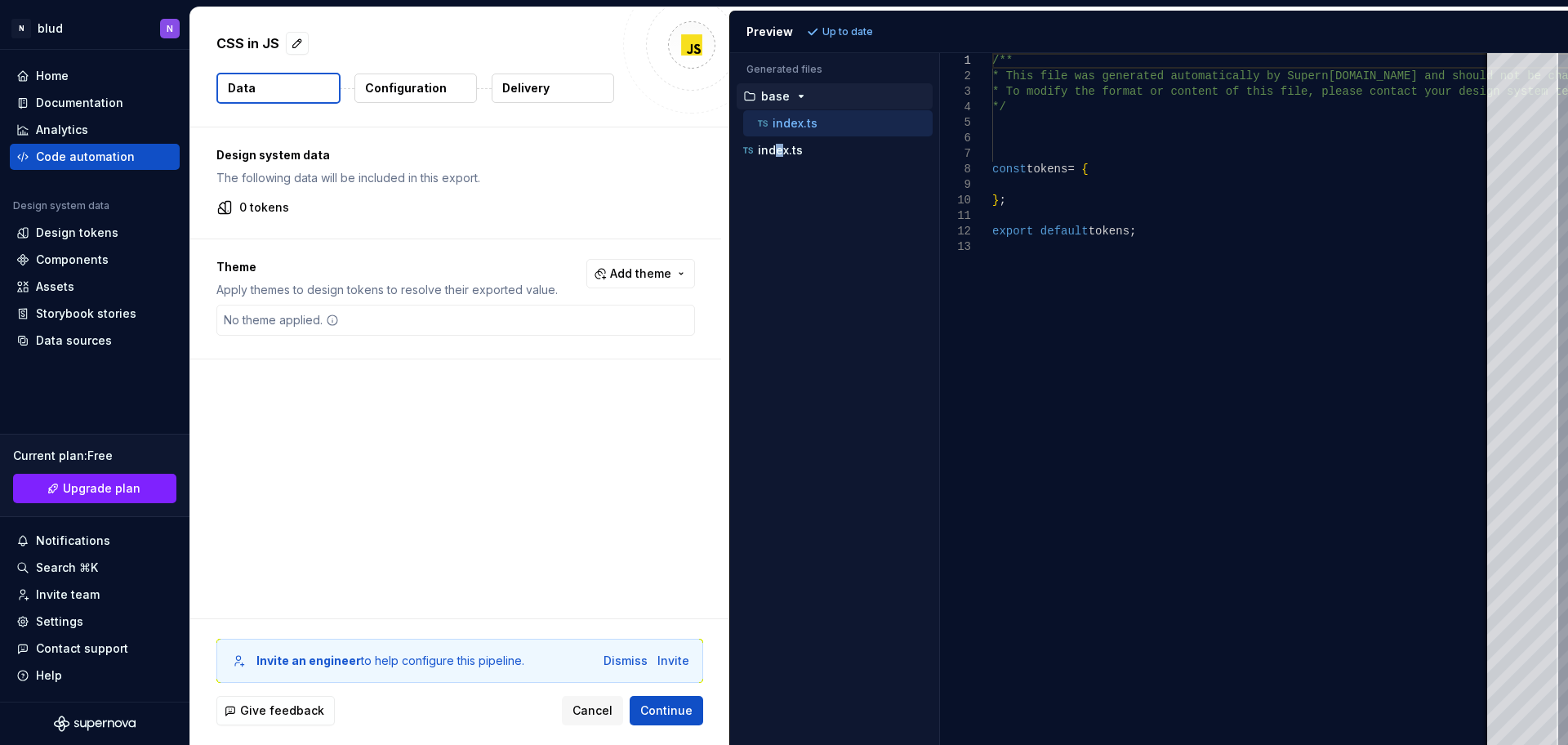
click at [778, 265] on div "Accessibility guide for tree . Navigate the tree with the arrow keys. Common tr…" at bounding box center [834, 412] width 209 height 665
click at [1086, 231] on div "/** * This file was generated automatically by Supern ova.io and should not be …" at bounding box center [1299, 399] width 613 height 692
click at [1162, 225] on div "/** * This file was generated automatically by Supern ova.io and should not be …" at bounding box center [1299, 399] width 613 height 692
type textarea "**********"
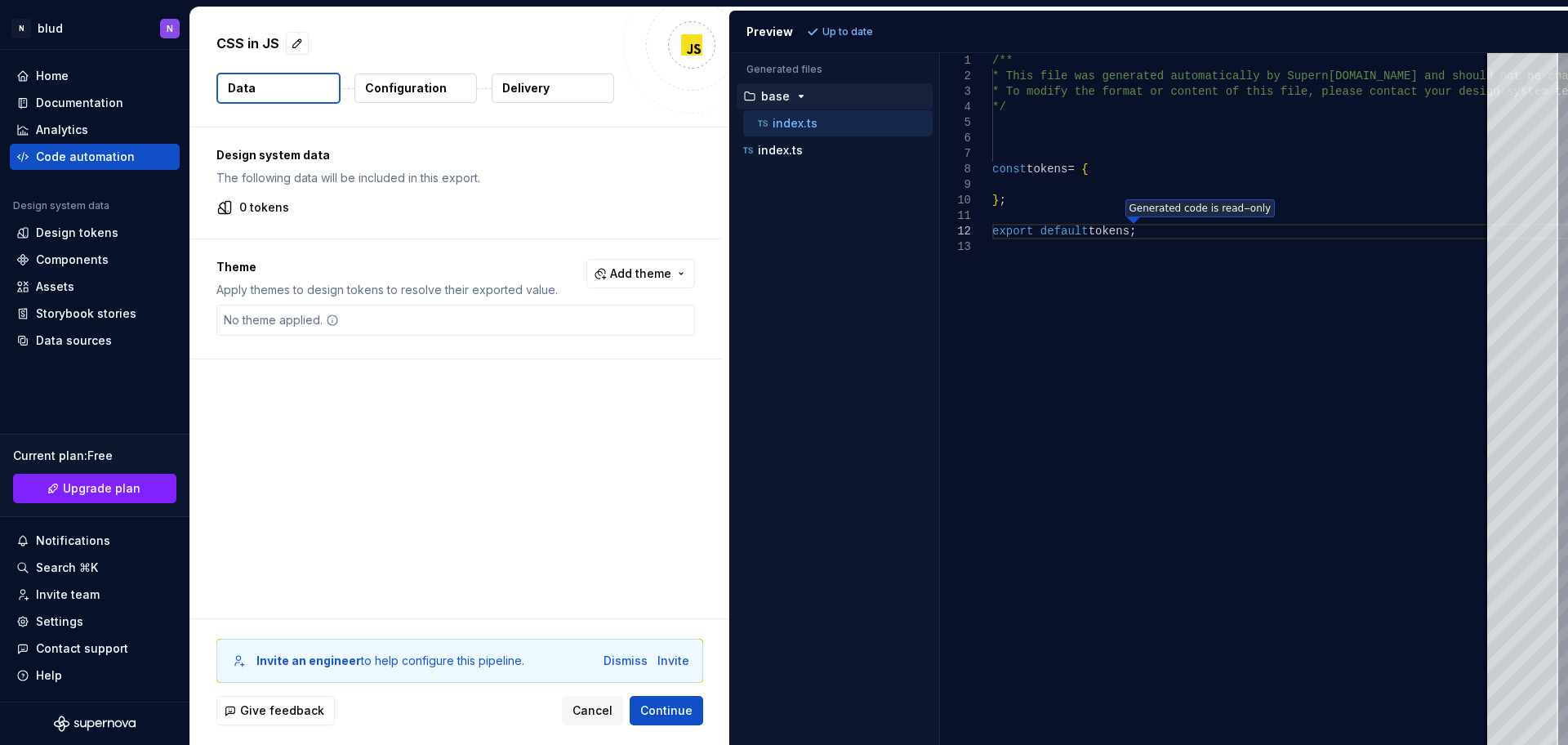
click at [397, 315] on div "No theme applied." at bounding box center [455, 320] width 478 height 31
click at [382, 84] on p "Configuration" at bounding box center [406, 88] width 82 height 16
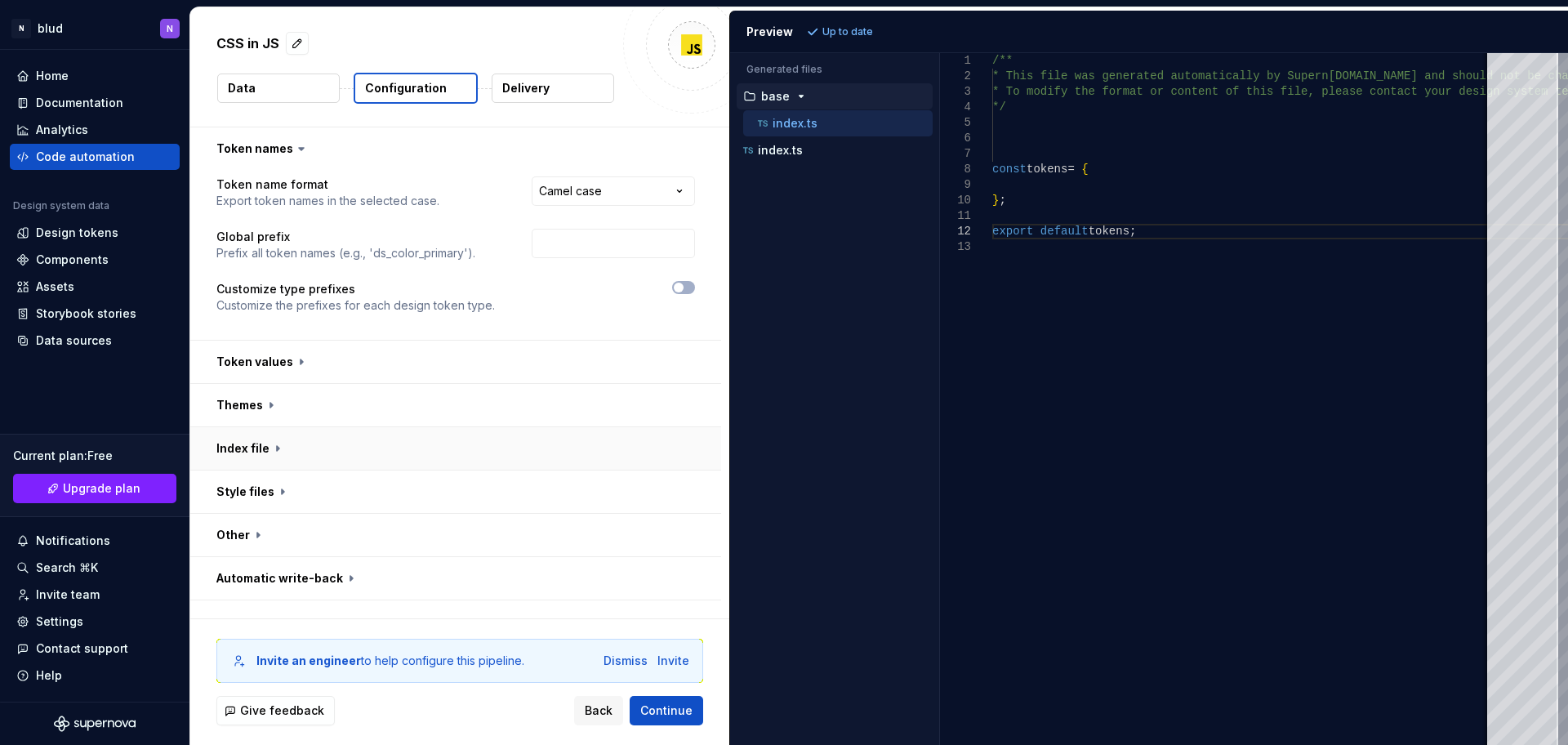
click at [269, 458] on button "button" at bounding box center [455, 448] width 531 height 43
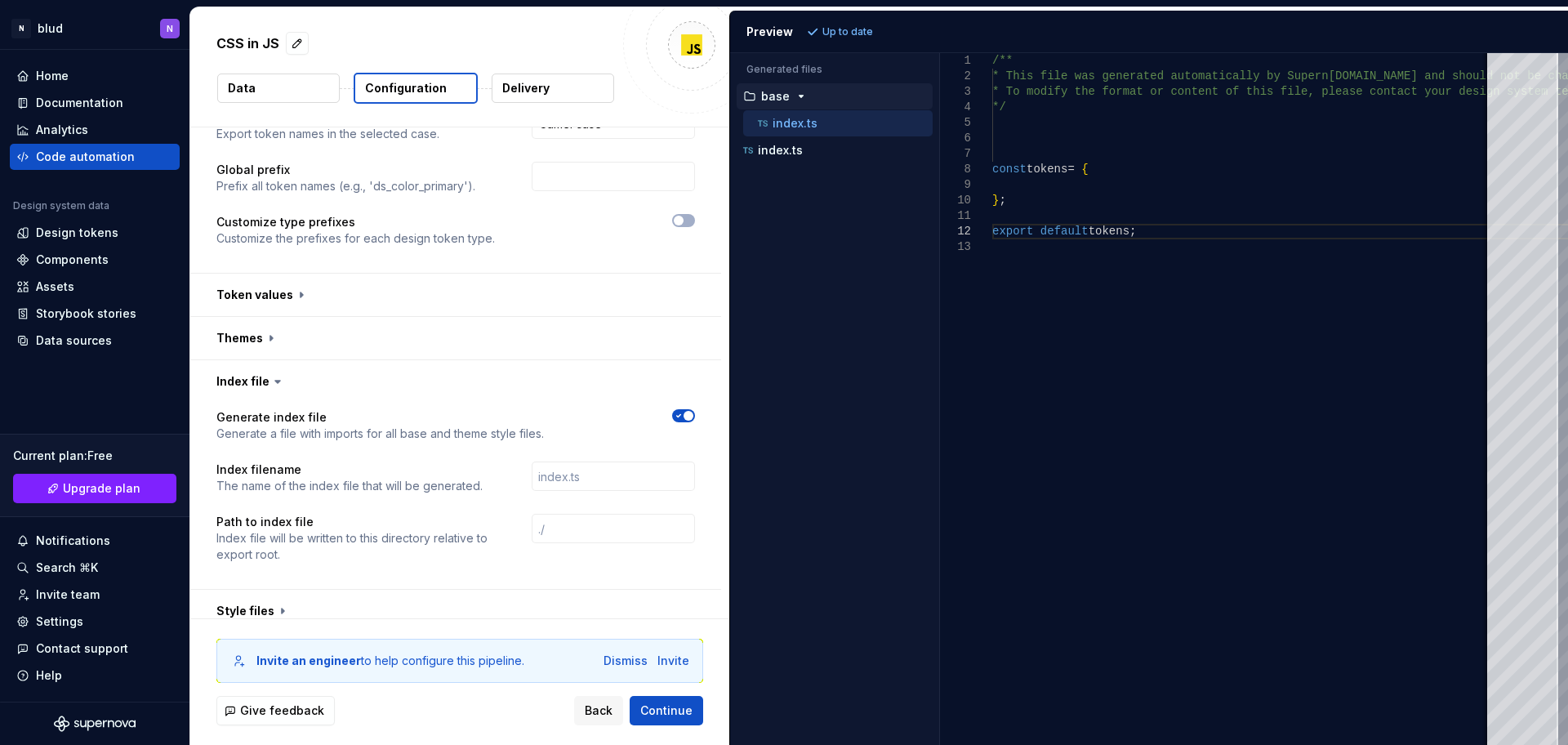
scroll to position [168, 0]
